Goal: Task Accomplishment & Management: Use online tool/utility

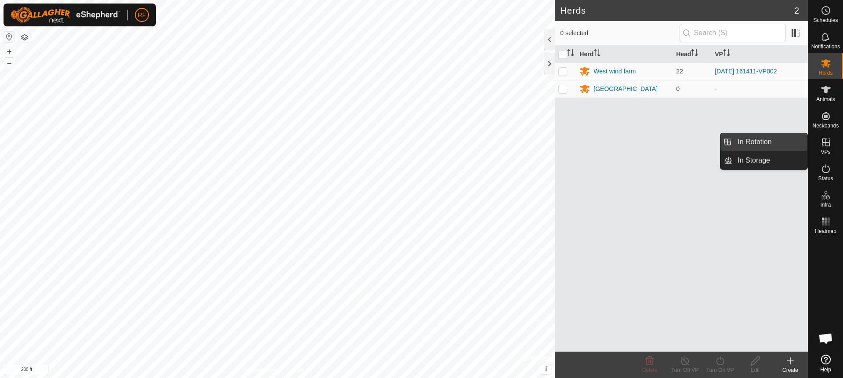
click at [774, 142] on link "In Rotation" at bounding box center [769, 142] width 75 height 18
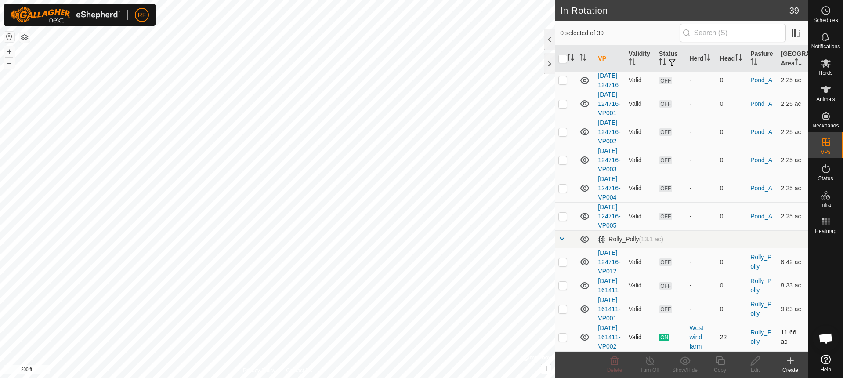
click at [563, 334] on p-checkbox at bounding box center [562, 336] width 9 height 7
checkbox input "true"
click at [723, 361] on icon at bounding box center [719, 360] width 11 height 11
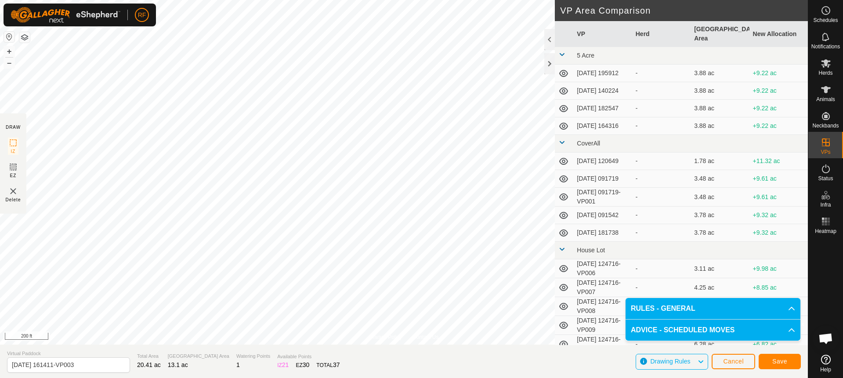
click at [783, 365] on button "Save" at bounding box center [779, 360] width 42 height 15
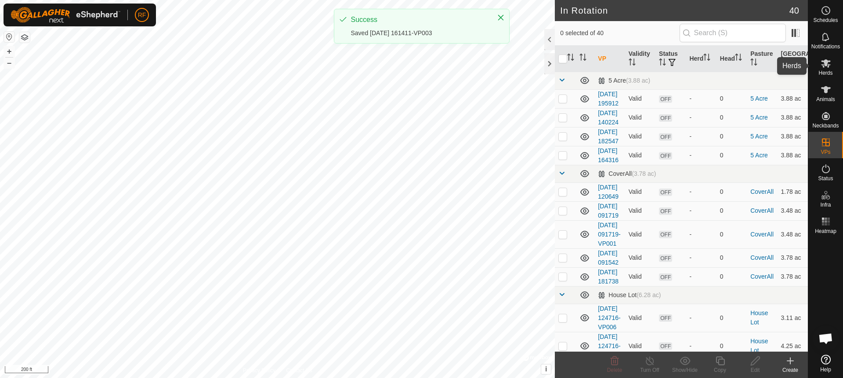
click at [829, 65] on icon at bounding box center [826, 63] width 10 height 8
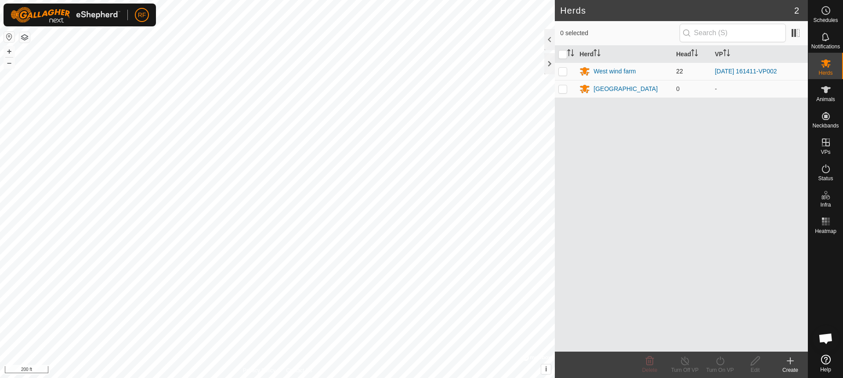
click at [564, 71] on p-checkbox at bounding box center [562, 71] width 9 height 7
checkbox input "true"
click at [713, 359] on turn-on-svg-icon at bounding box center [719, 360] width 35 height 11
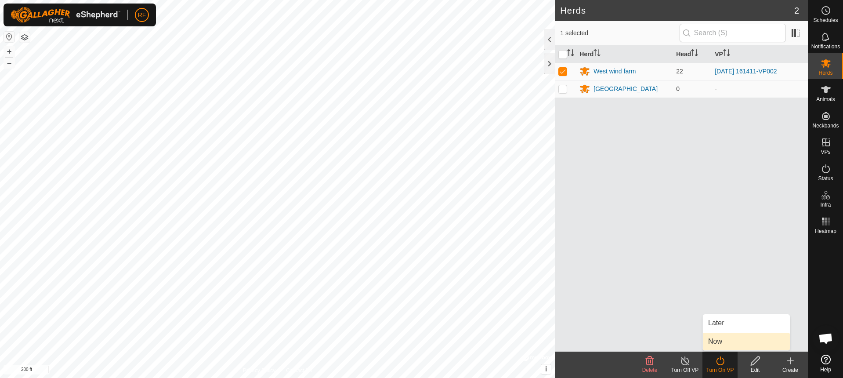
click at [722, 341] on link "Now" at bounding box center [745, 341] width 87 height 18
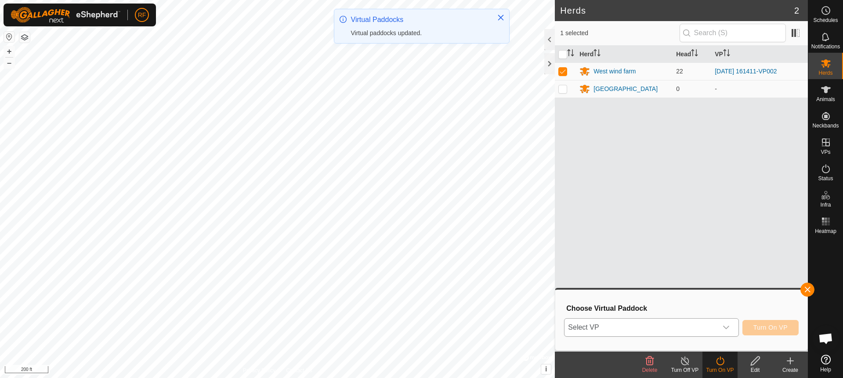
click at [727, 328] on icon "dropdown trigger" at bounding box center [726, 327] width 6 height 4
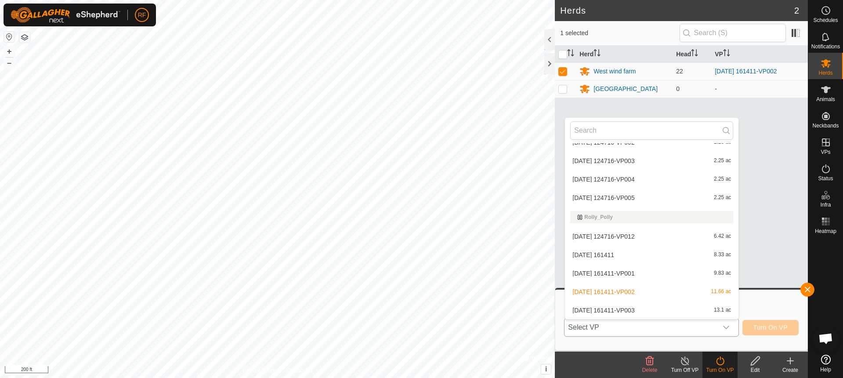
click at [645, 309] on li "[DATE] 161411-VP003 13.1 ac" at bounding box center [651, 310] width 173 height 18
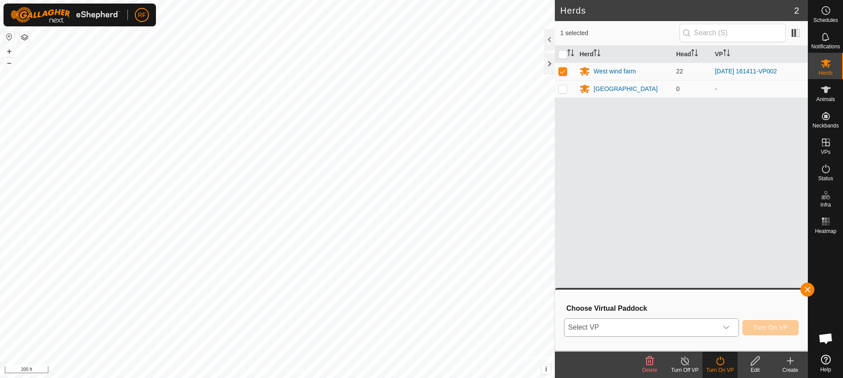
scroll to position [682, 0]
click at [774, 329] on span "Turn On VP" at bounding box center [770, 327] width 34 height 7
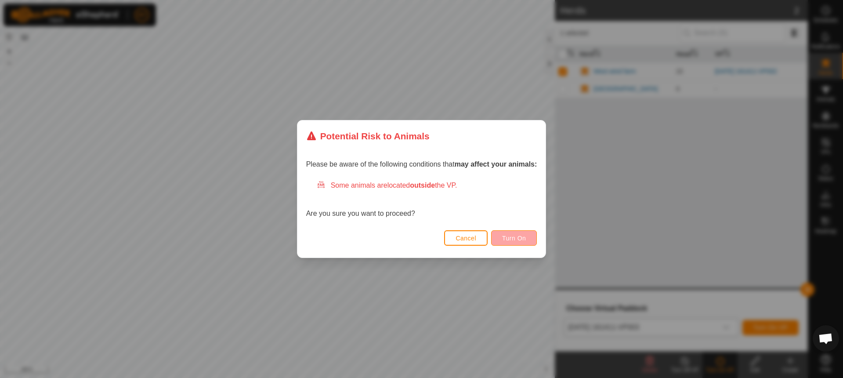
click at [517, 238] on span "Turn On" at bounding box center [514, 237] width 24 height 7
